Goal: Task Accomplishment & Management: Manage account settings

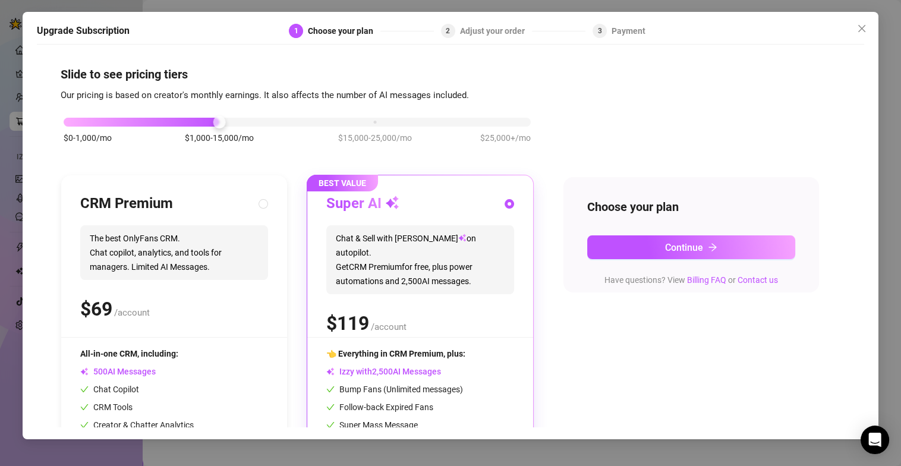
scroll to position [59, 0]
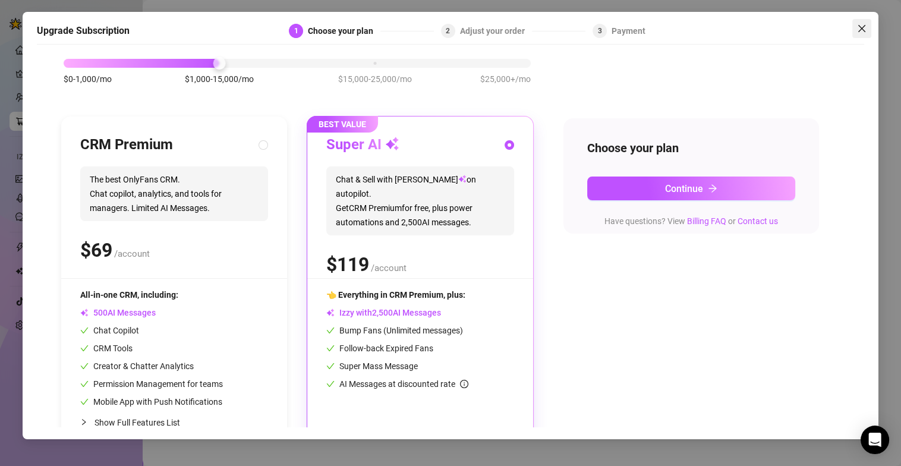
click at [866, 26] on icon "close" at bounding box center [862, 29] width 10 height 10
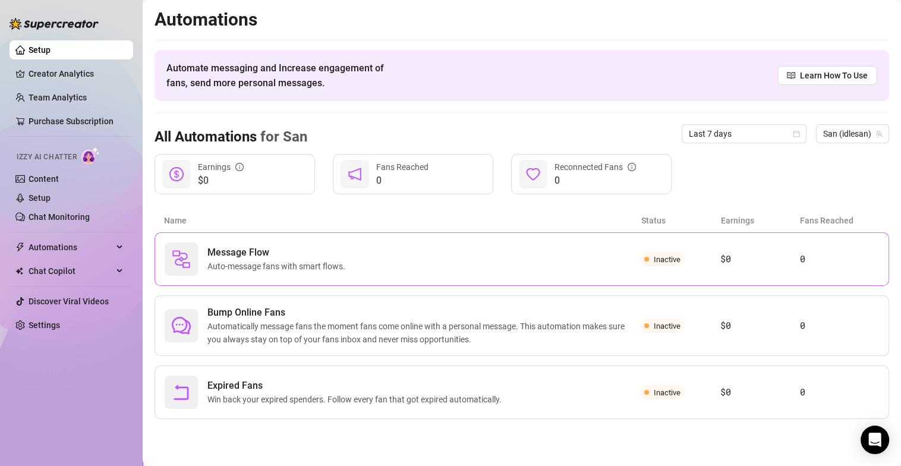
click at [375, 264] on div "Message Flow Auto-message fans with smart flows." at bounding box center [403, 258] width 476 height 33
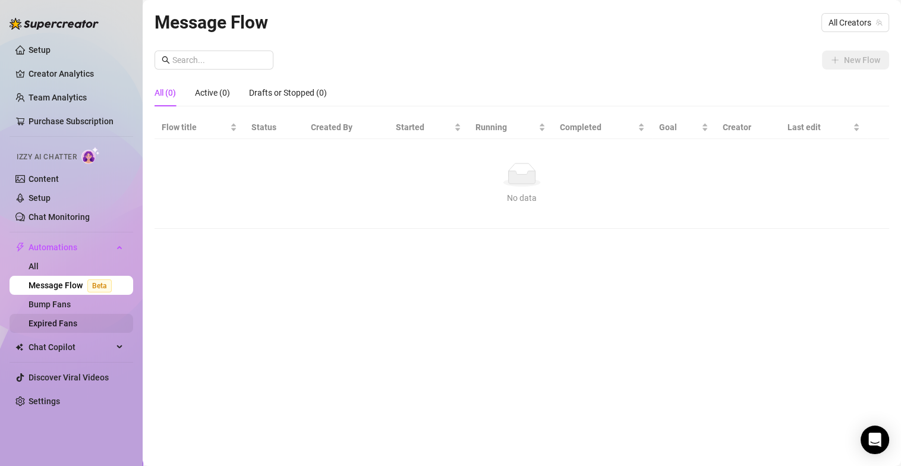
click at [74, 318] on link "Expired Fans" at bounding box center [53, 323] width 49 height 10
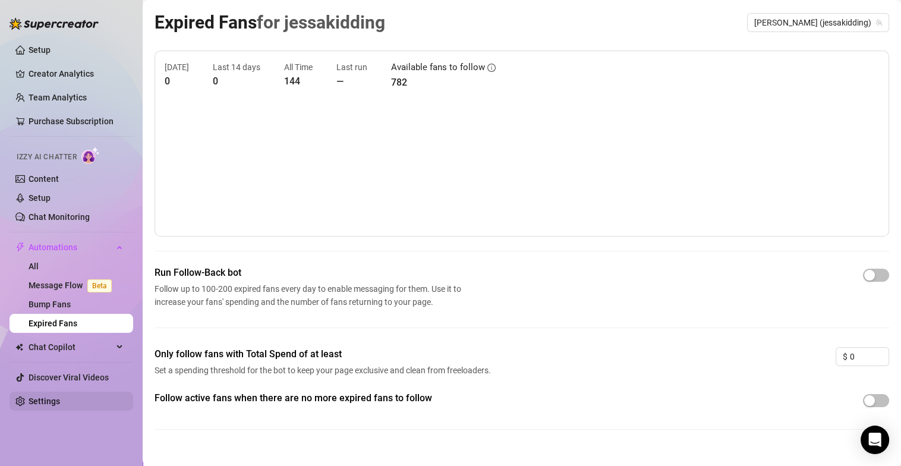
click at [40, 396] on link "Settings" at bounding box center [44, 401] width 31 height 10
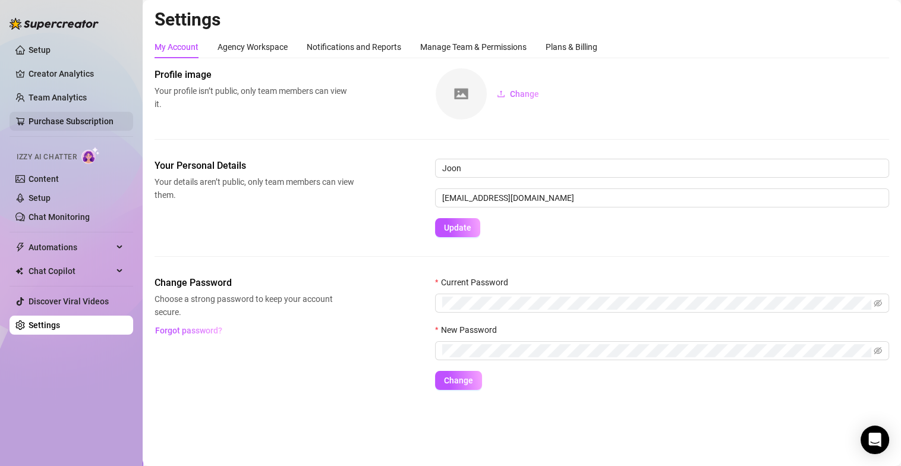
click at [72, 116] on link "Purchase Subscription" at bounding box center [71, 121] width 85 height 10
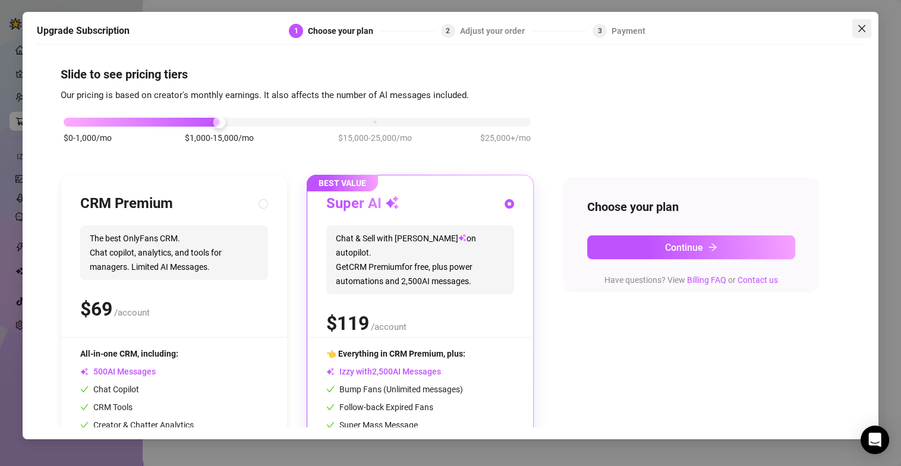
click at [863, 27] on icon "close" at bounding box center [862, 29] width 10 height 10
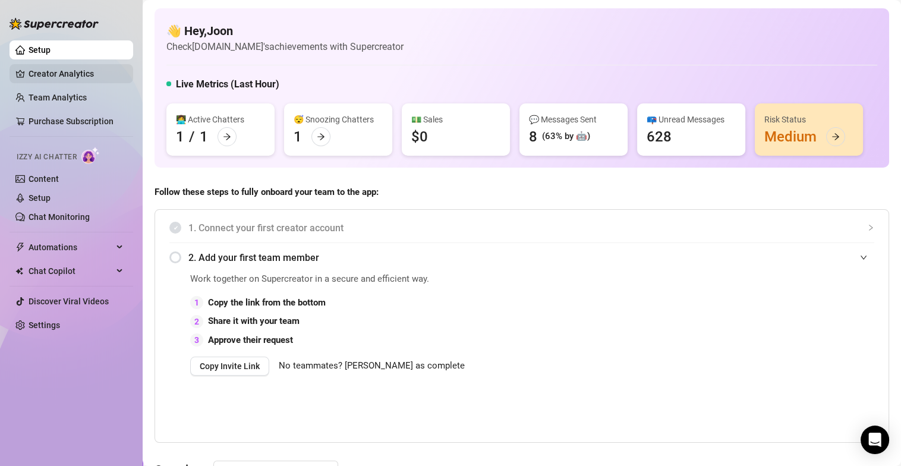
click at [96, 76] on link "Creator Analytics" at bounding box center [76, 73] width 95 height 19
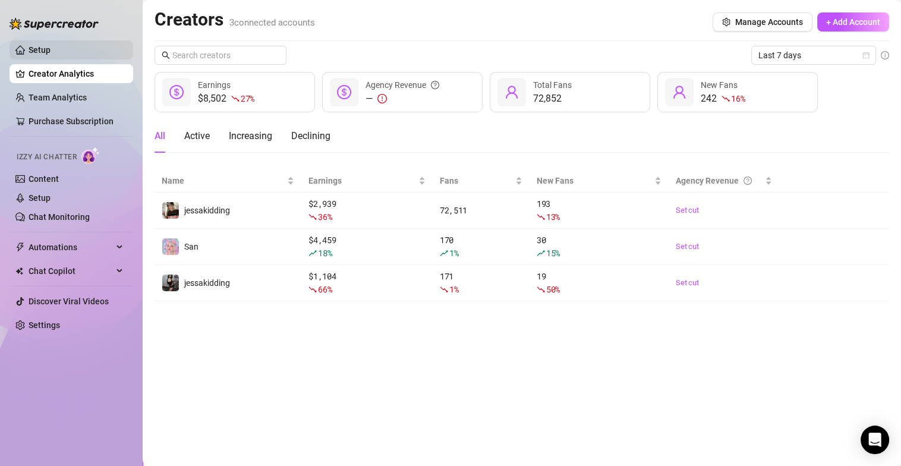
click at [29, 51] on link "Setup" at bounding box center [40, 50] width 22 height 10
